Goal: Transaction & Acquisition: Purchase product/service

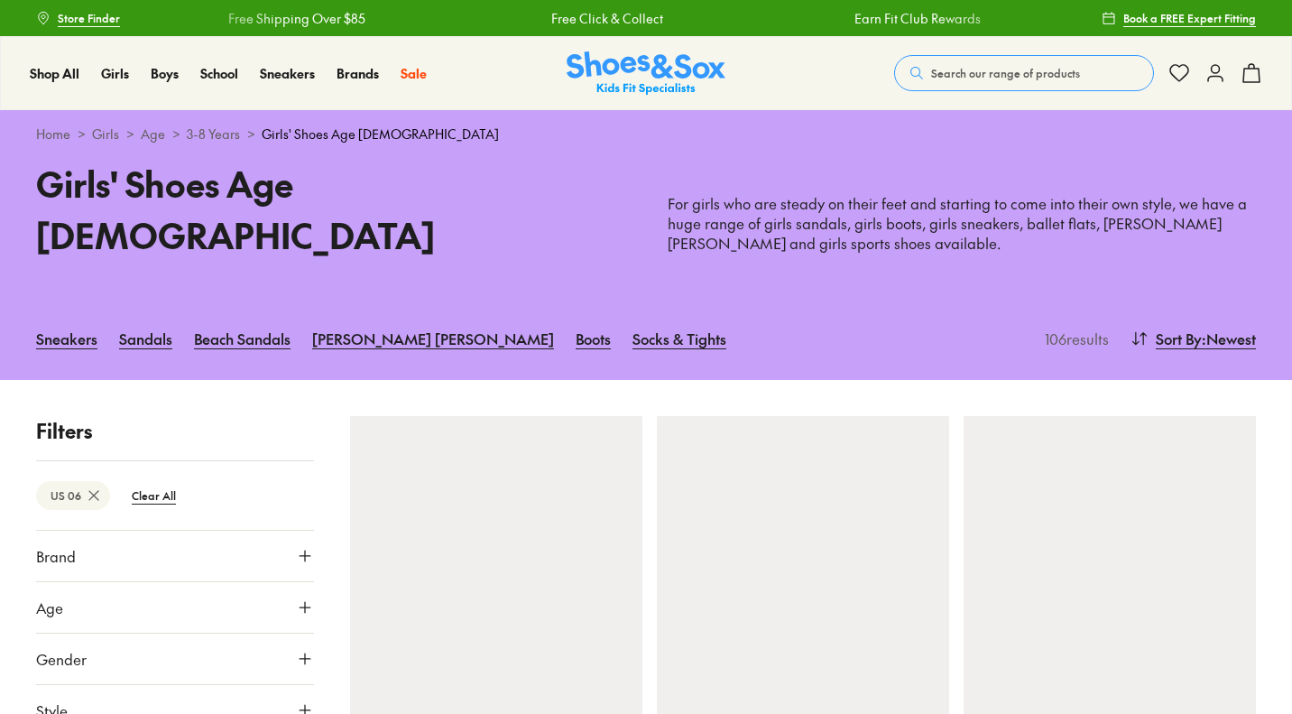
scroll to position [34, 0]
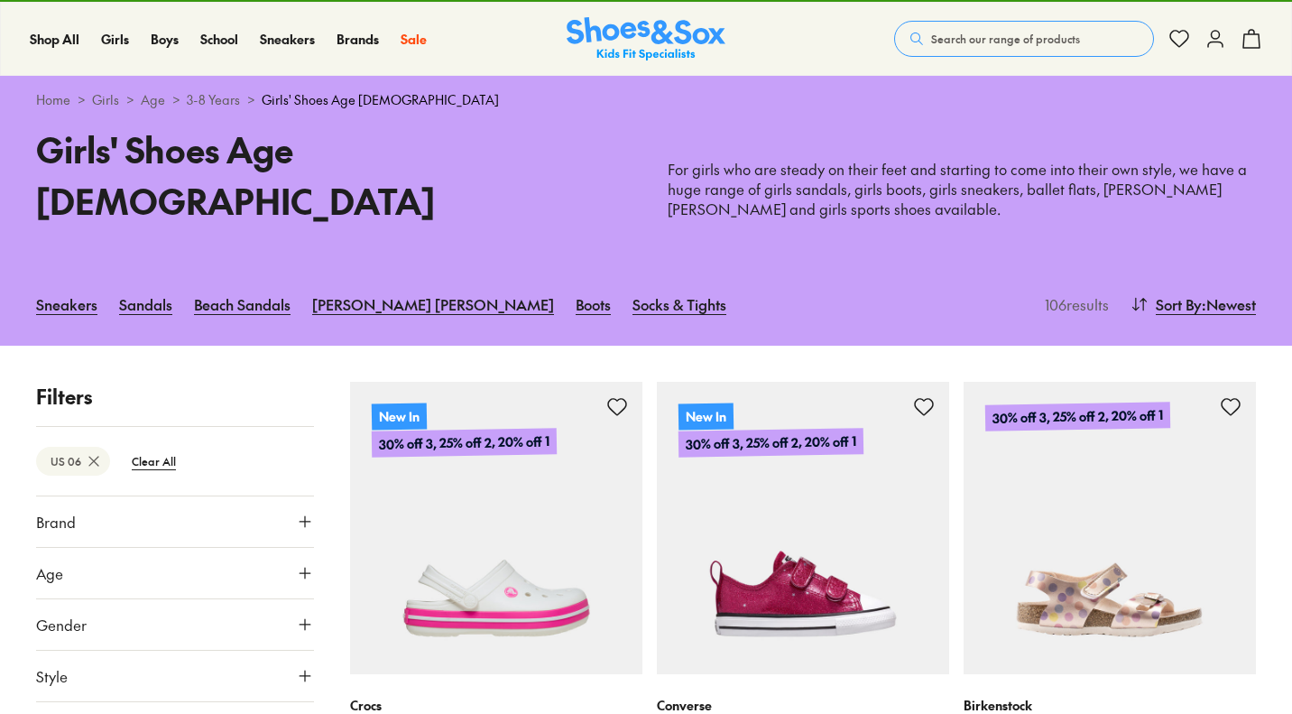
type input "***"
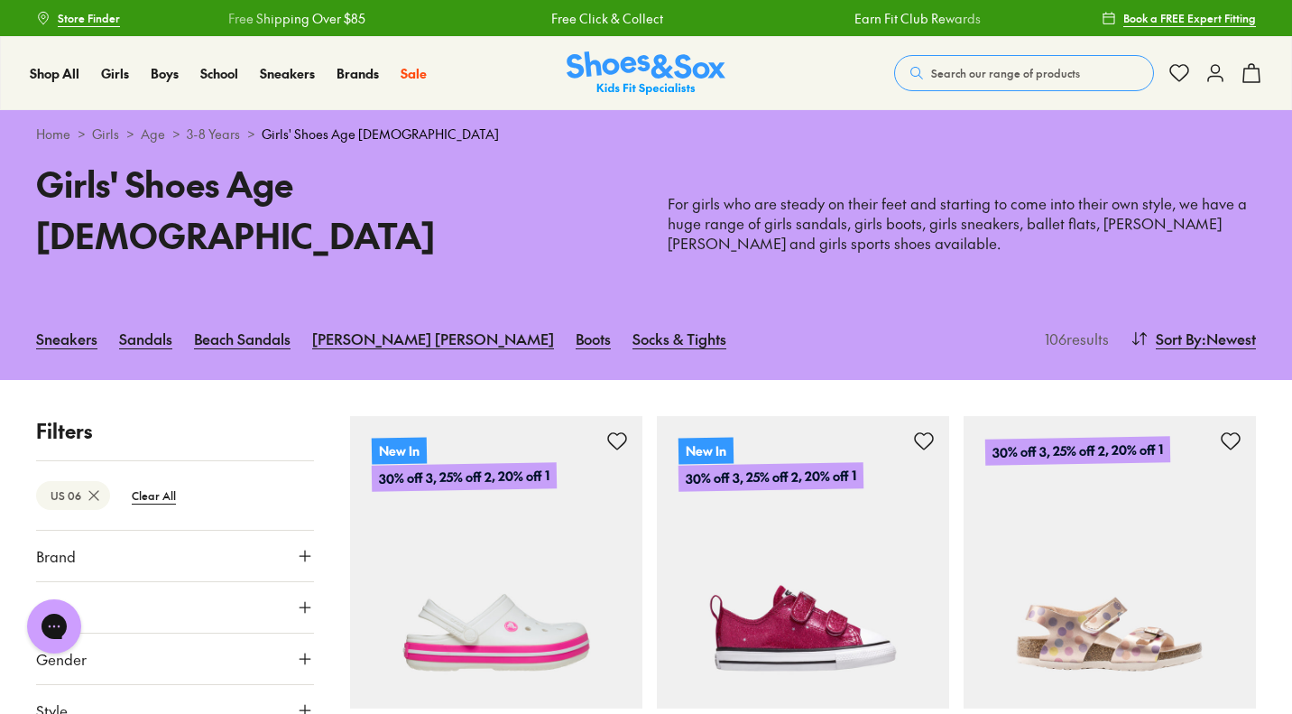
scroll to position [0, 0]
click at [1215, 83] on icon at bounding box center [1215, 73] width 22 height 22
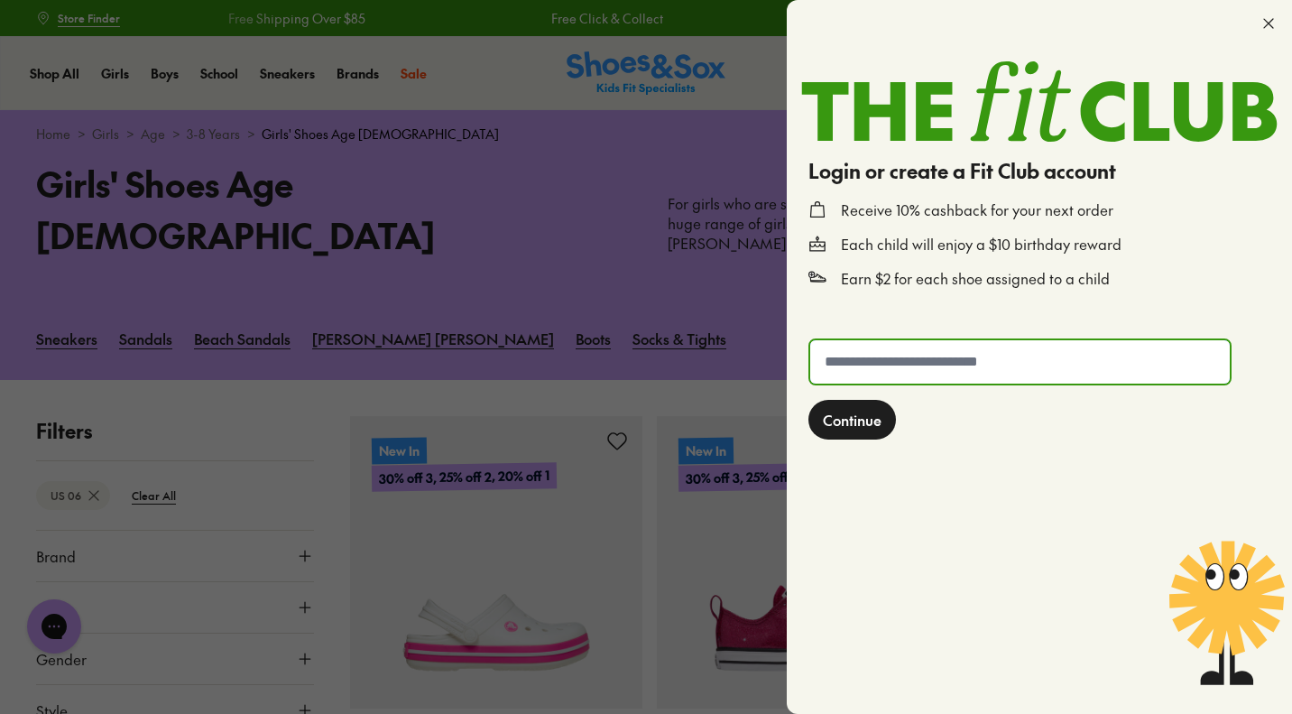
click at [1006, 362] on input "text" at bounding box center [1020, 361] width 420 height 43
type input "**********"
click at [867, 421] on span "Continue" at bounding box center [852, 420] width 59 height 22
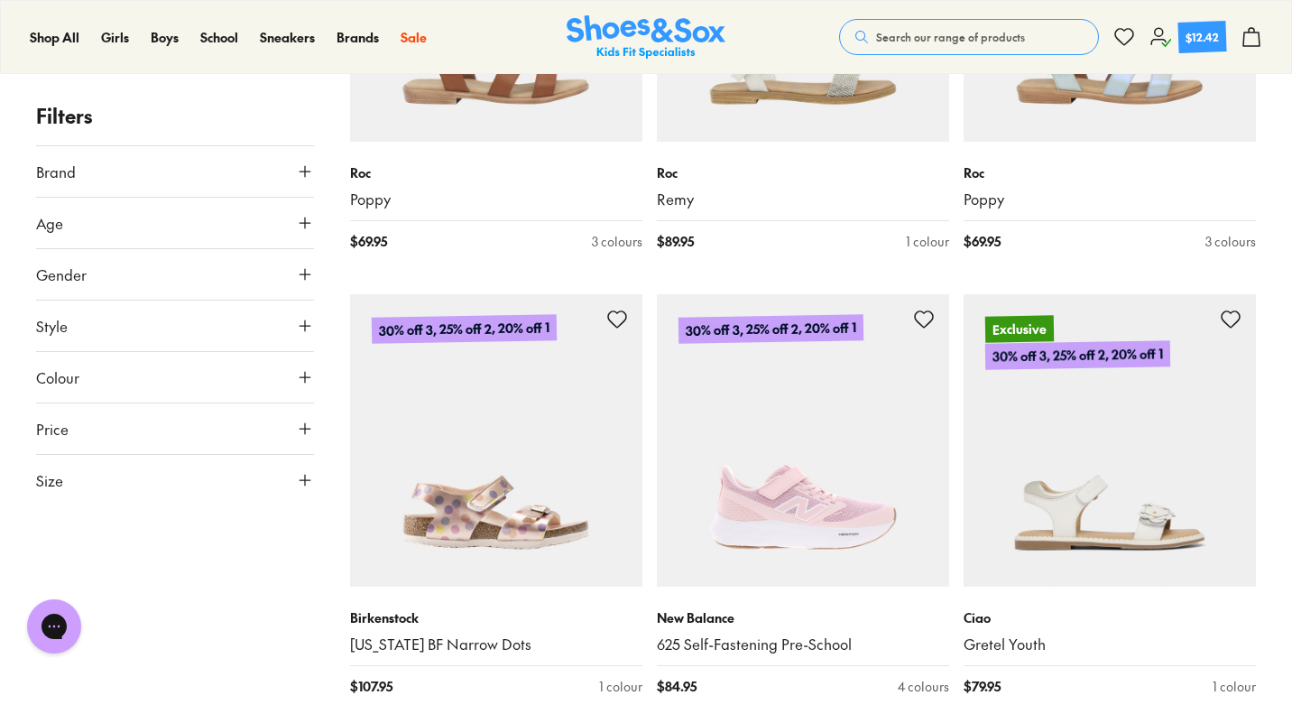
scroll to position [3330, 0]
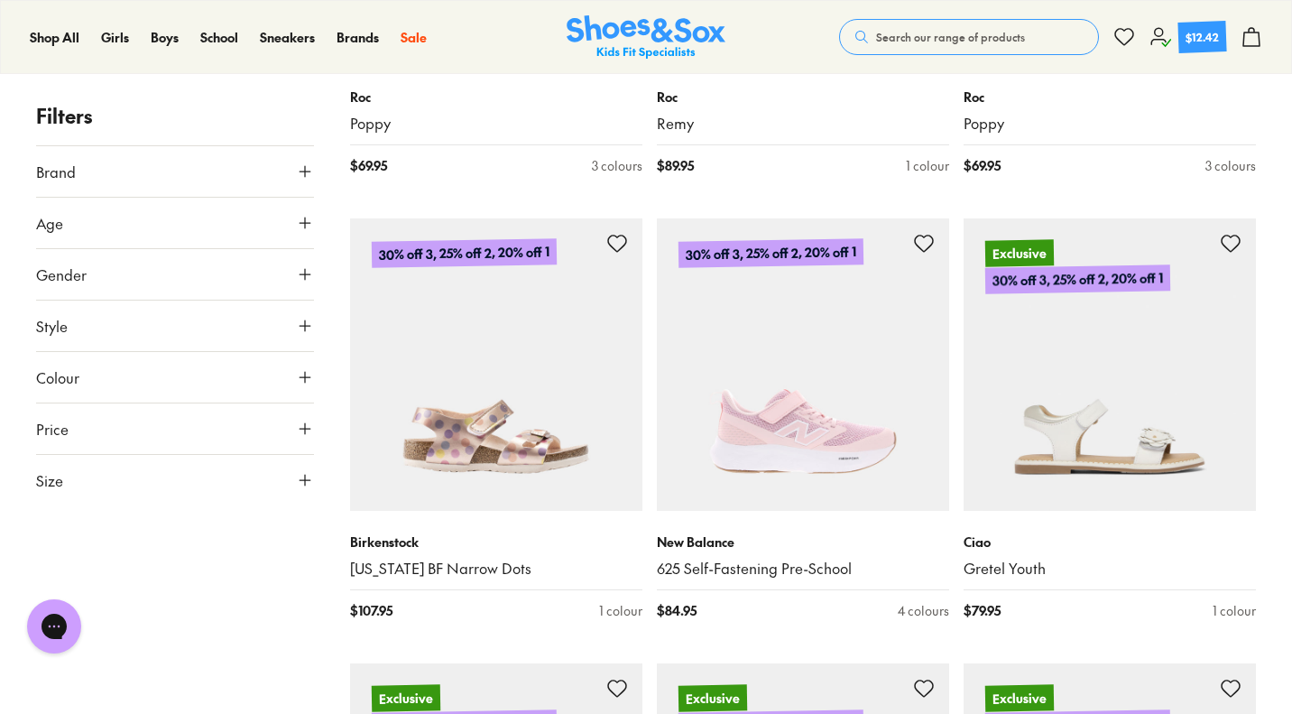
click at [300, 476] on icon at bounding box center [305, 480] width 18 height 18
click at [254, 524] on button "US" at bounding box center [265, 532] width 90 height 33
click at [196, 612] on button "07" at bounding box center [195, 607] width 58 height 43
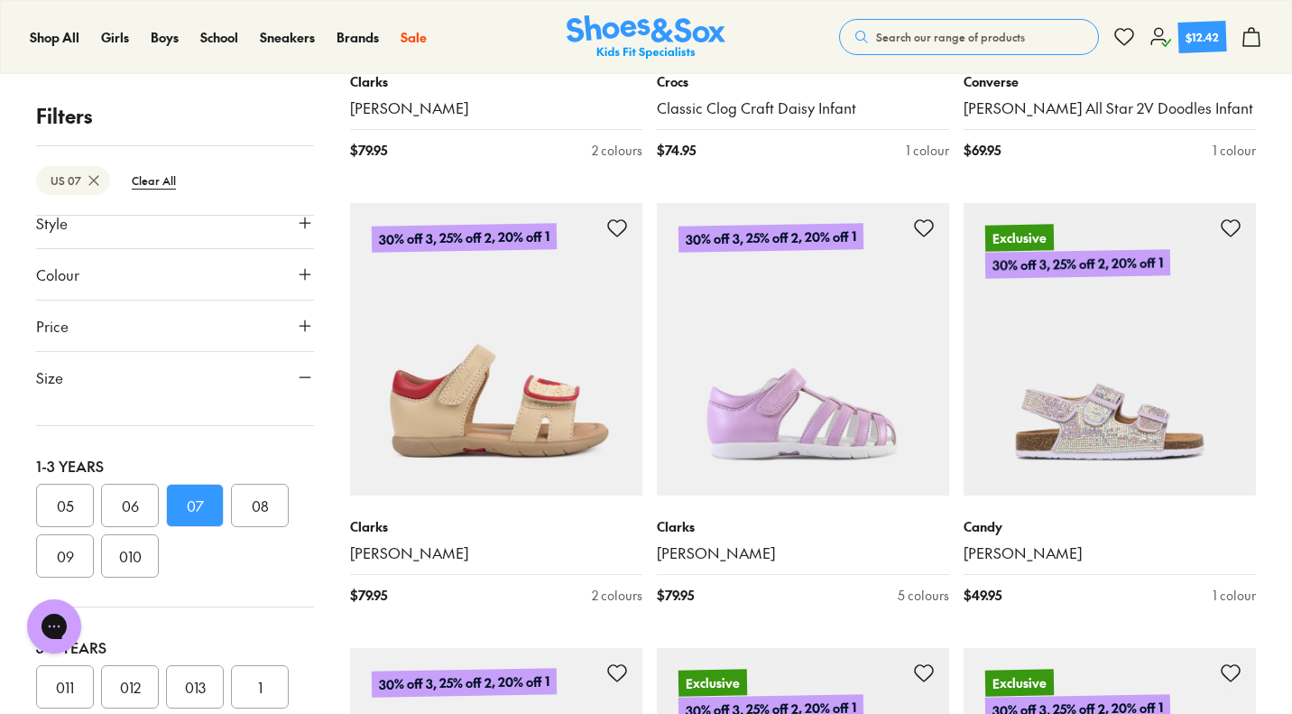
scroll to position [3346, 0]
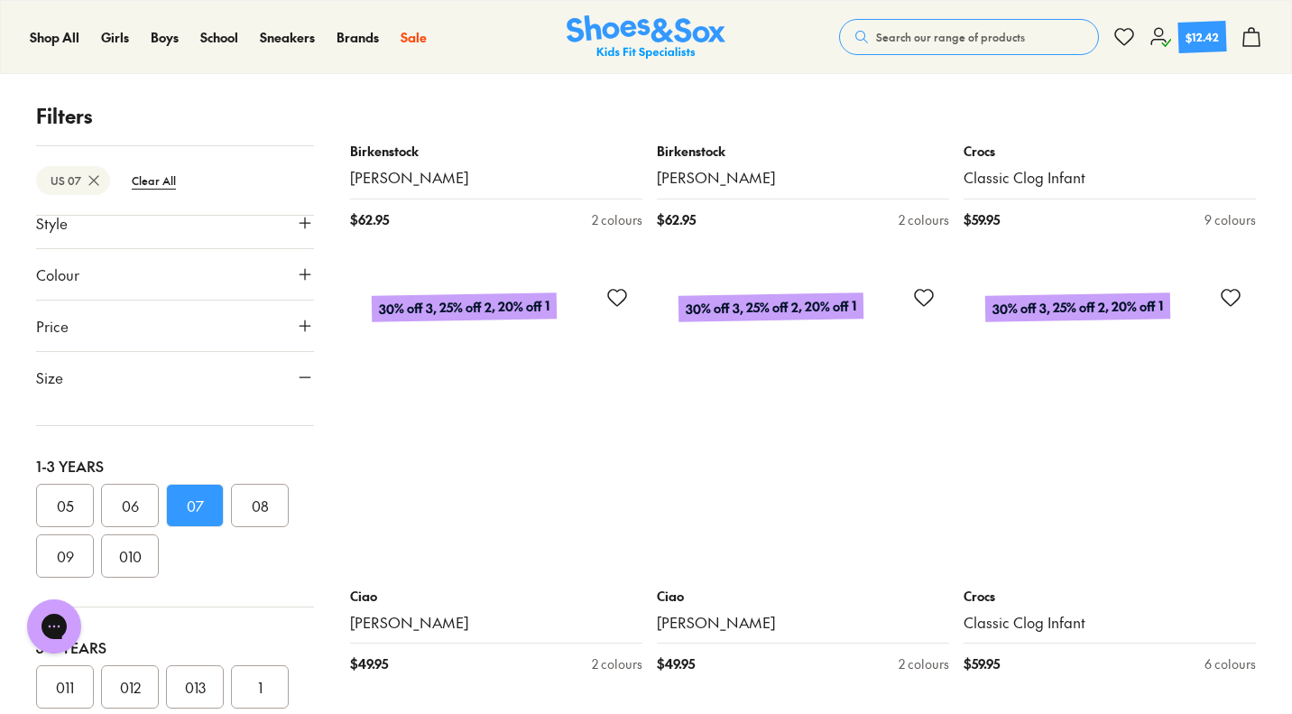
scroll to position [8169, 0]
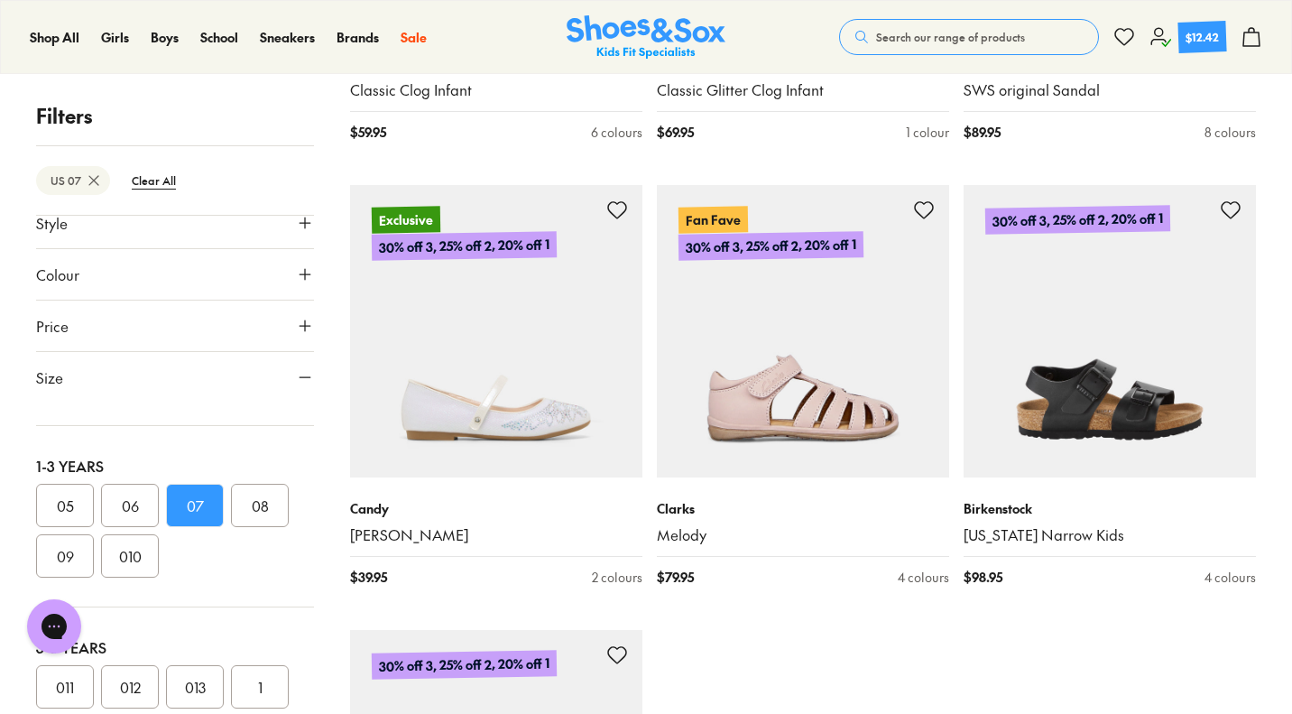
click at [939, 503] on div "[PERSON_NAME] Melody $ 79.95 4 colours" at bounding box center [803, 542] width 292 height 131
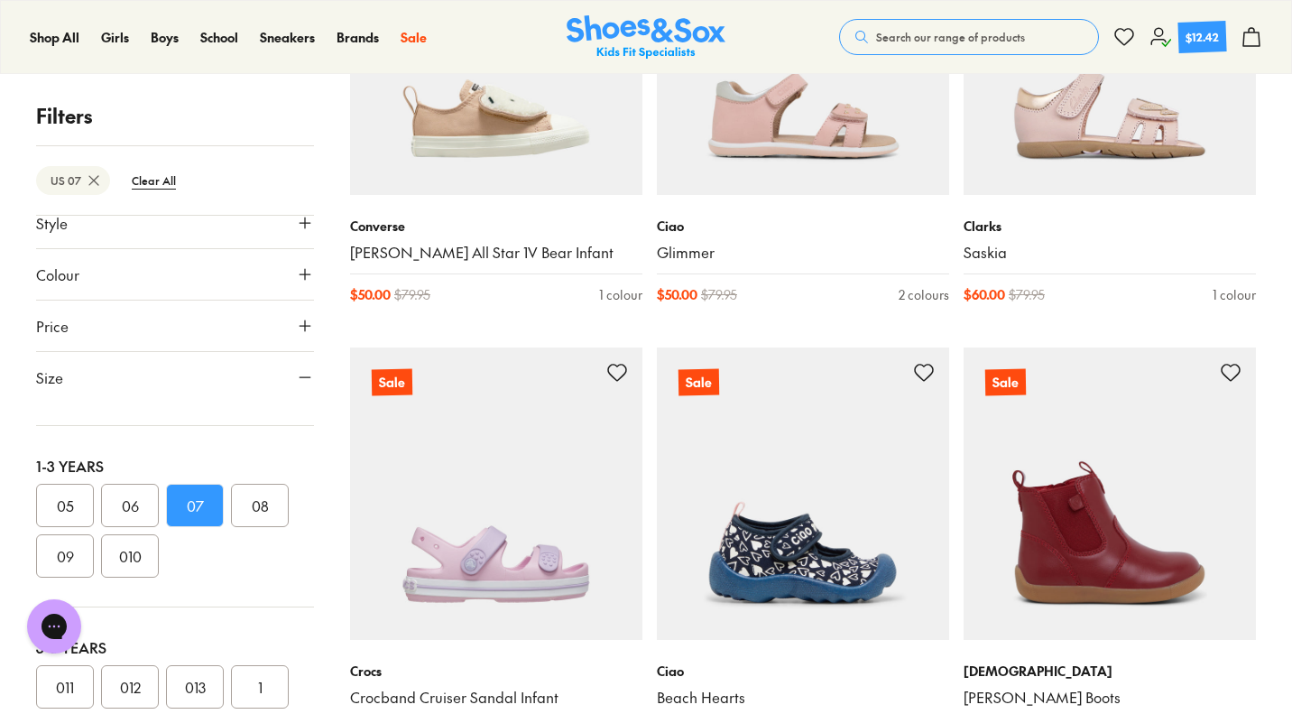
scroll to position [12986, 0]
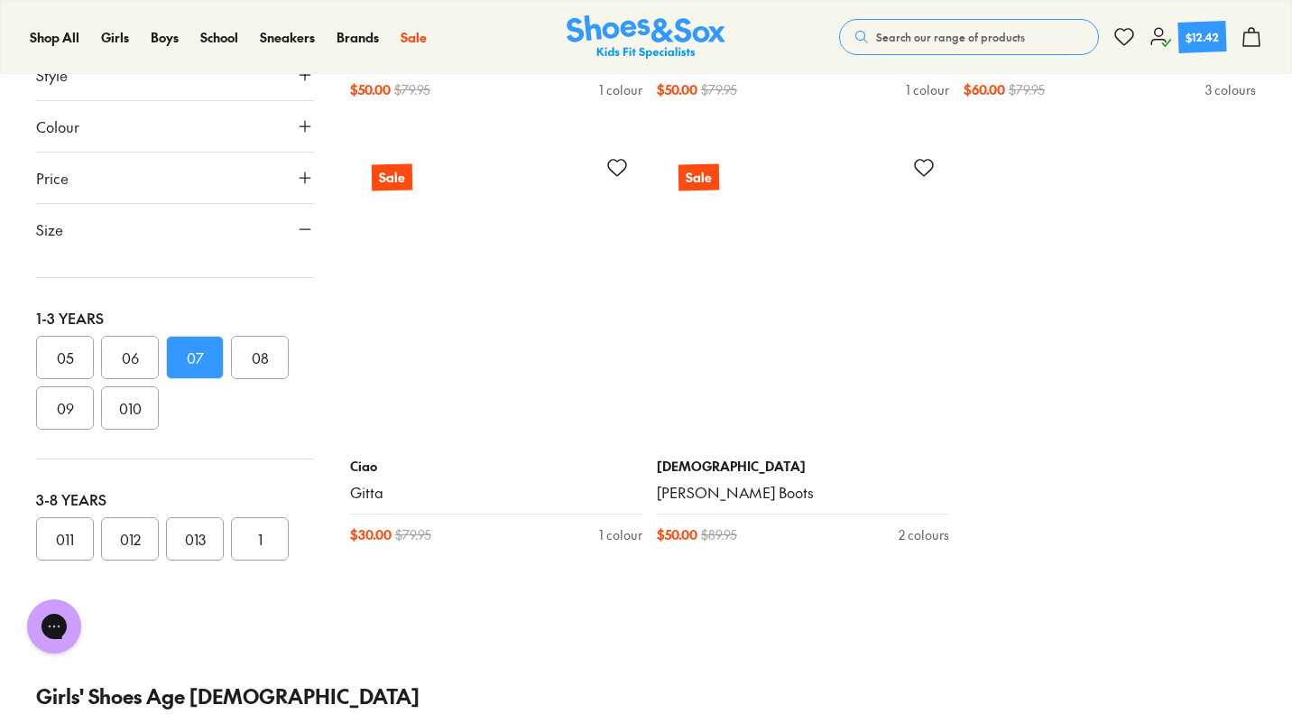
scroll to position [17229, 0]
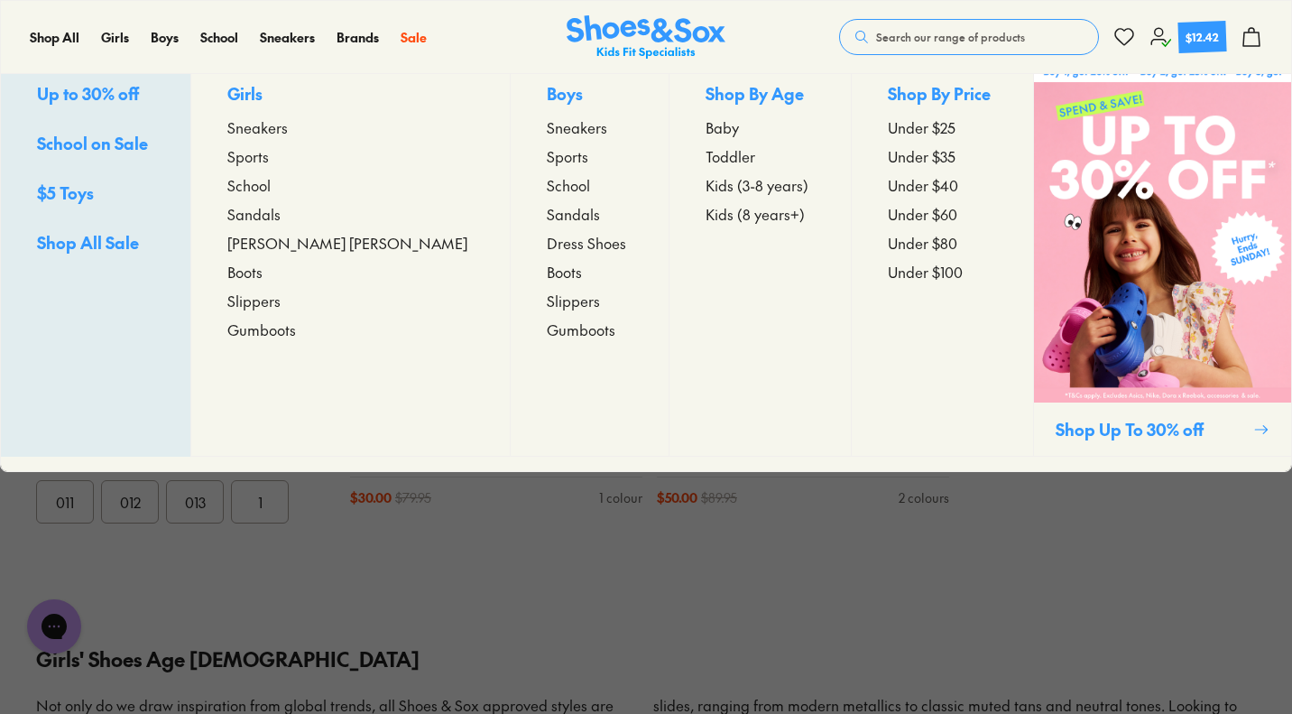
click at [281, 225] on span "Sandals" at bounding box center [253, 214] width 53 height 22
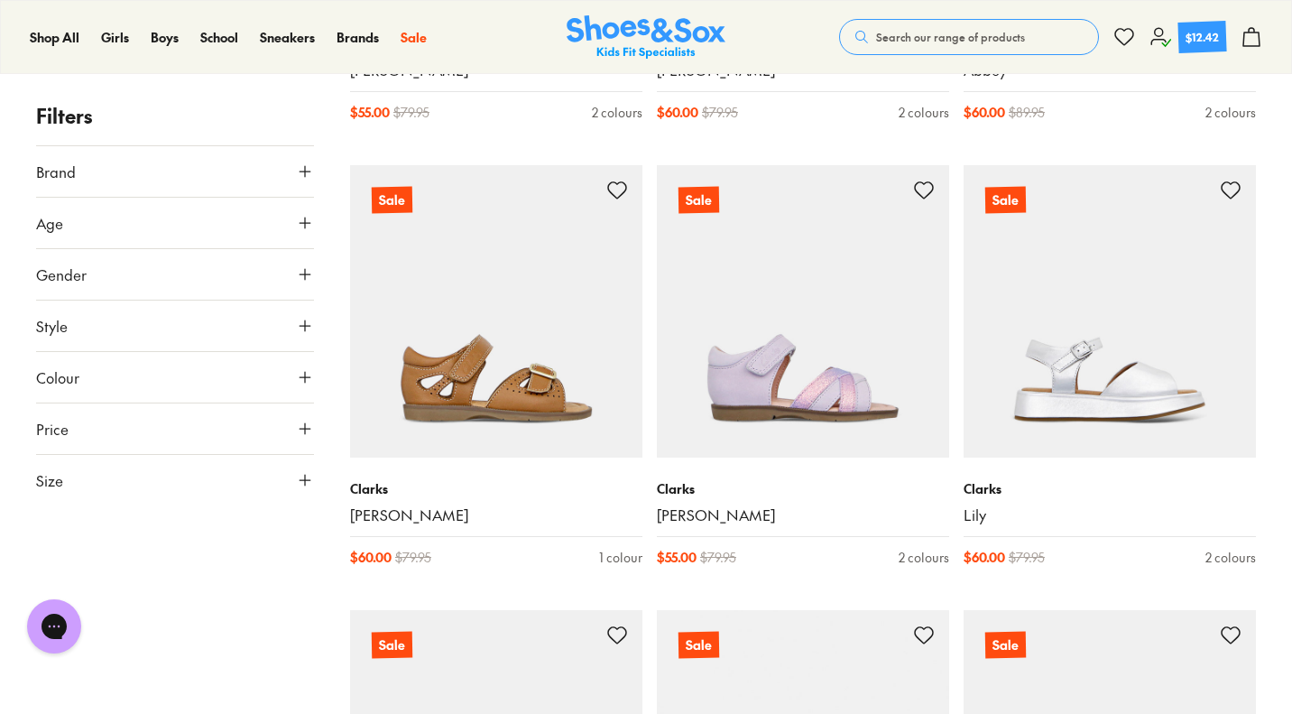
scroll to position [3758, 0]
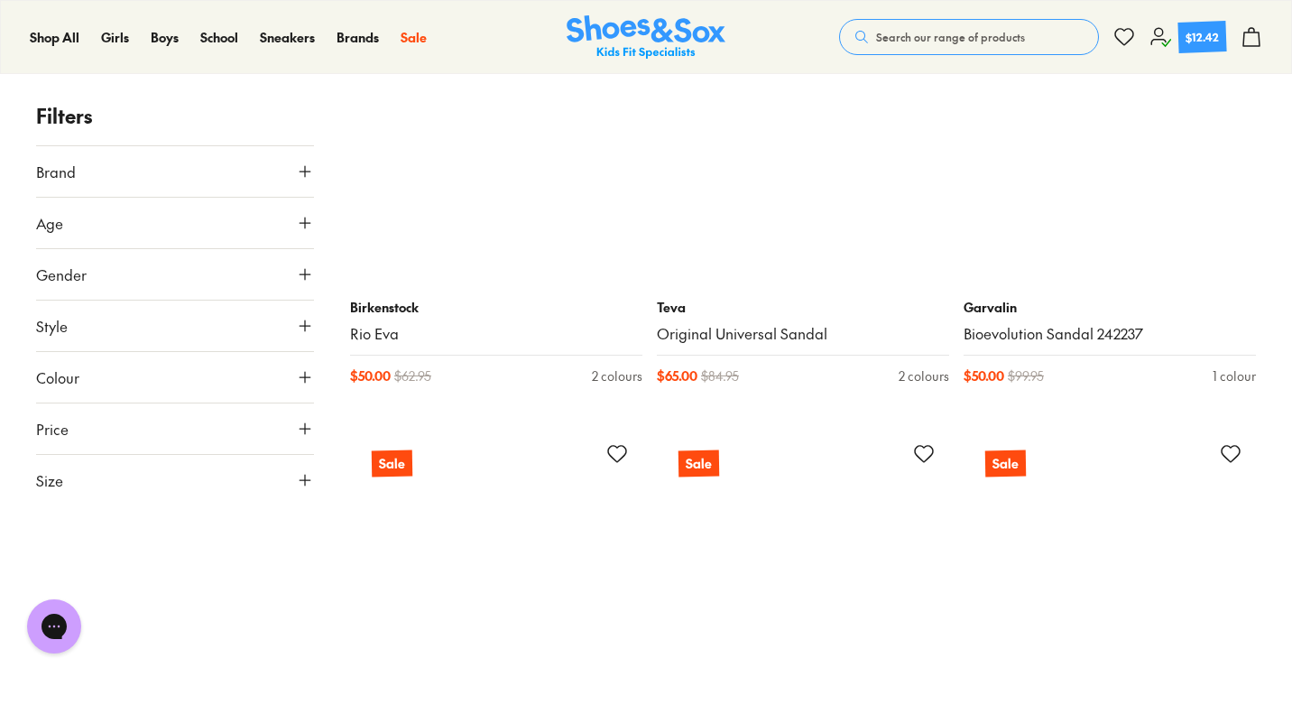
scroll to position [5735, 0]
